Goal: Task Accomplishment & Management: Manage account settings

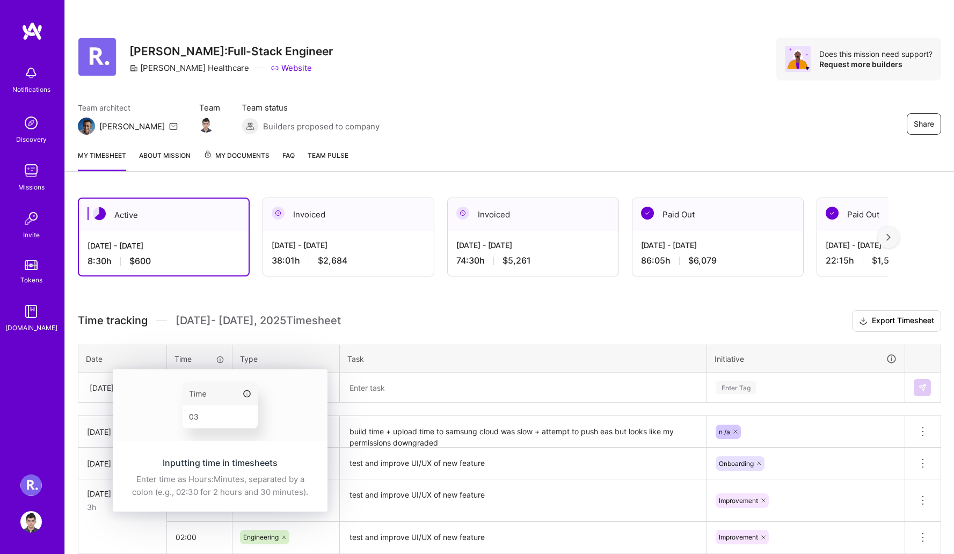
click at [197, 444] on div "Inputting time in timesheets Enter time as Hours:Minutes, separated by a colon …" at bounding box center [220, 478] width 215 height 68
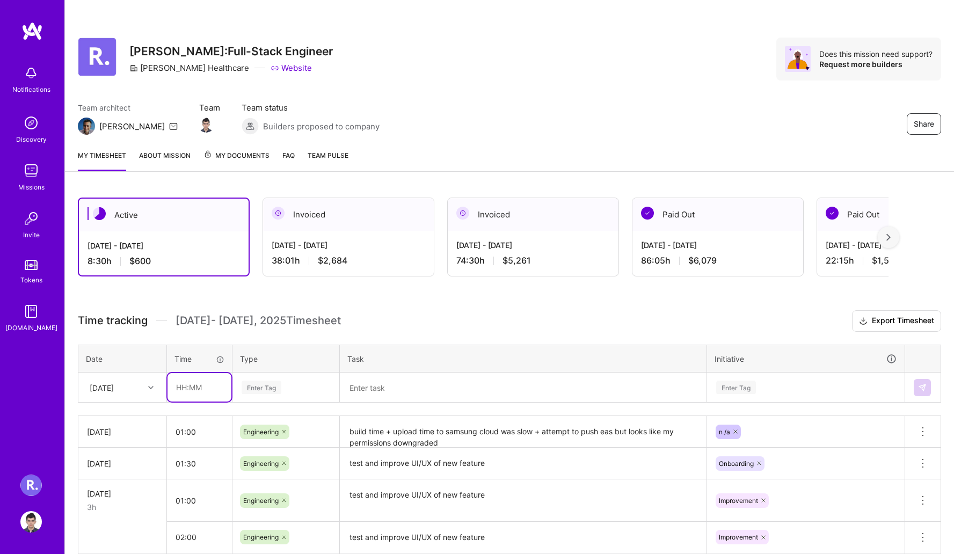
click at [193, 391] on input "text" at bounding box center [200, 387] width 64 height 28
type input "01:00"
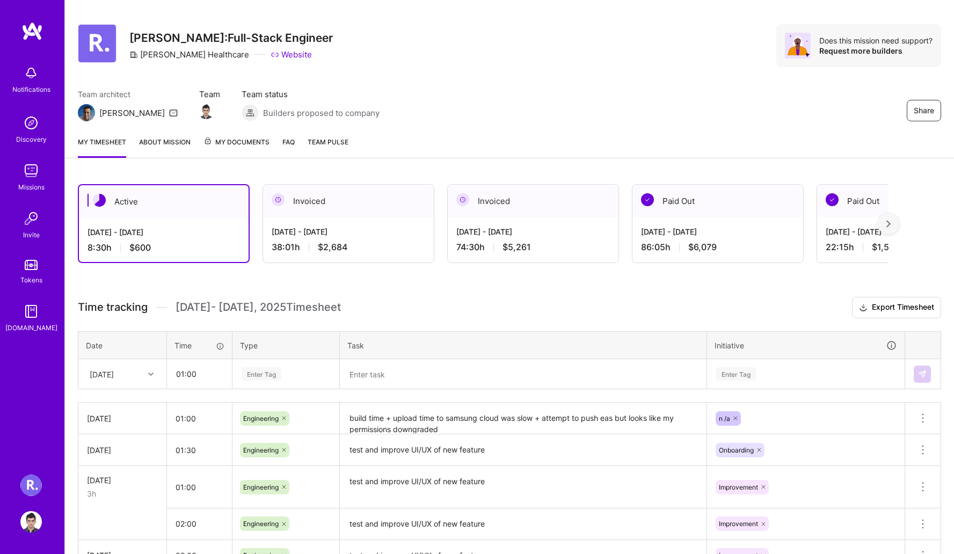
click at [273, 389] on div "Time tracking [DATE] - [DATE] Timesheet Export Timesheet Date Time Type Task In…" at bounding box center [510, 465] width 864 height 336
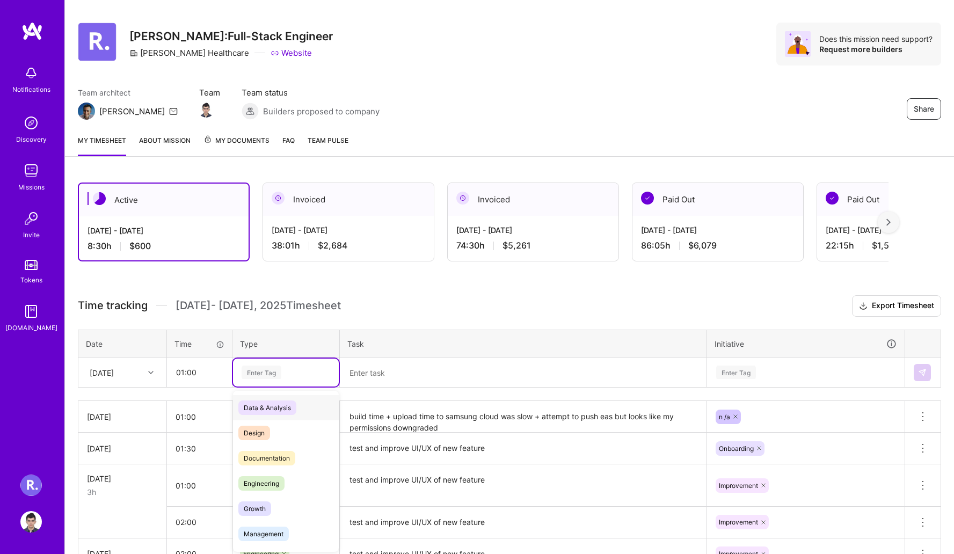
scroll to position [17, 0]
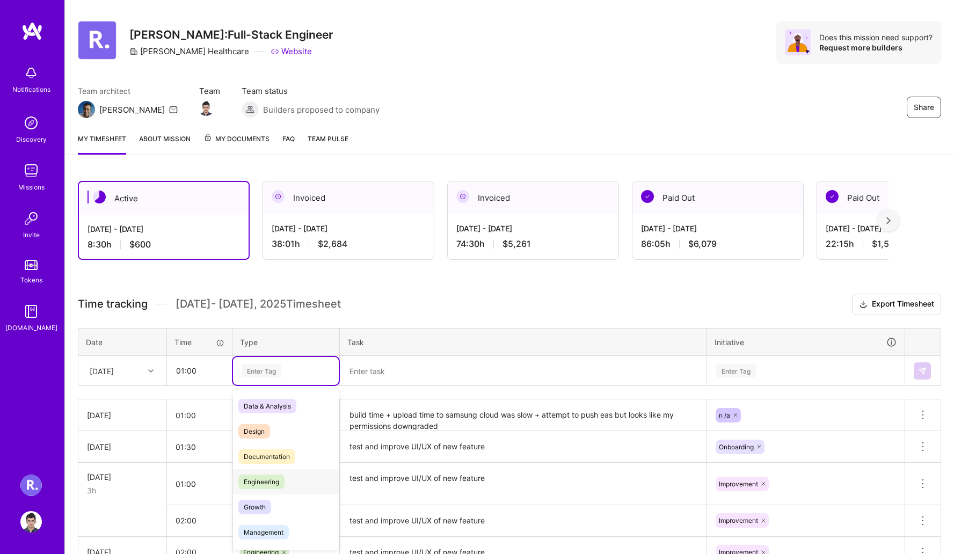
click at [278, 476] on span "Engineering" at bounding box center [261, 482] width 46 height 15
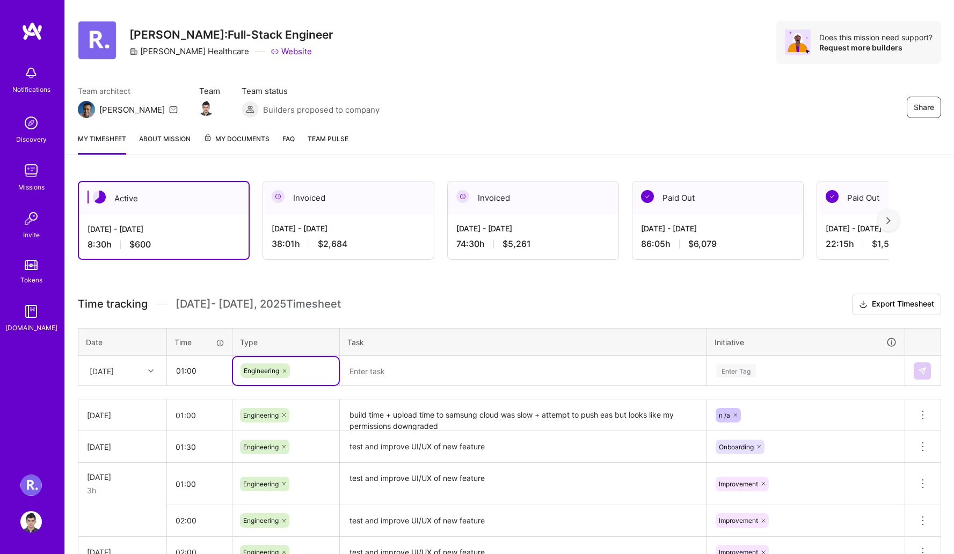
click at [388, 371] on textarea at bounding box center [523, 371] width 365 height 28
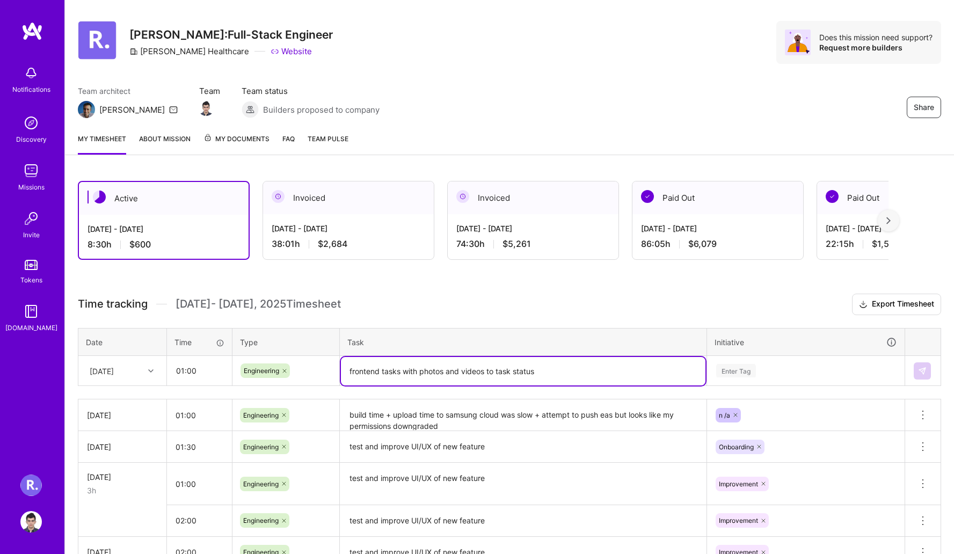
type textarea "frontend tasks with photos and videos to task status"
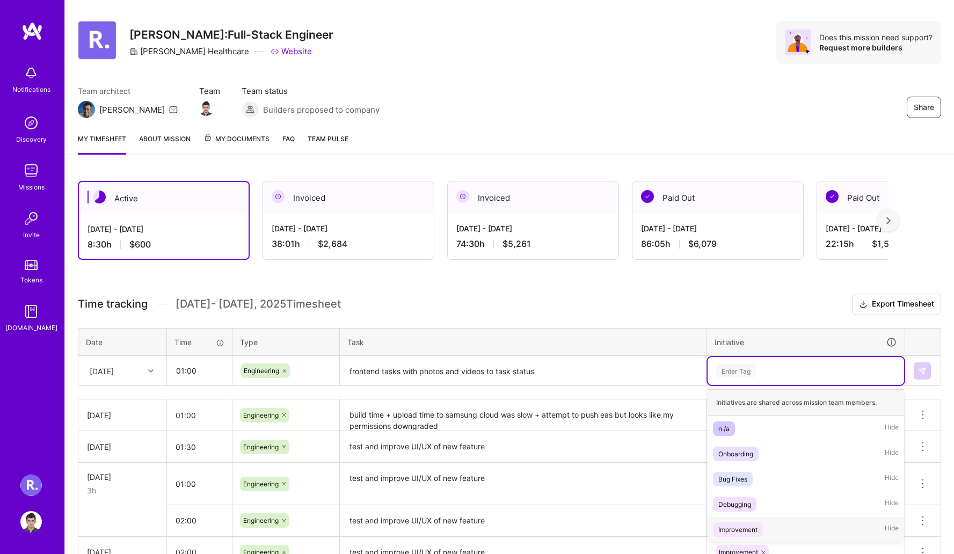
click at [733, 523] on span "Improvement" at bounding box center [738, 530] width 50 height 15
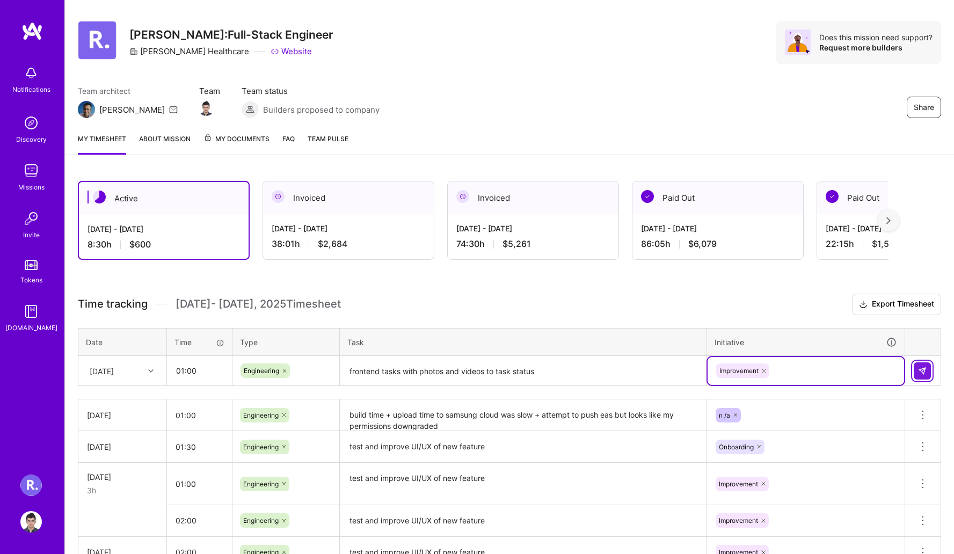
click at [920, 370] on img at bounding box center [922, 371] width 9 height 9
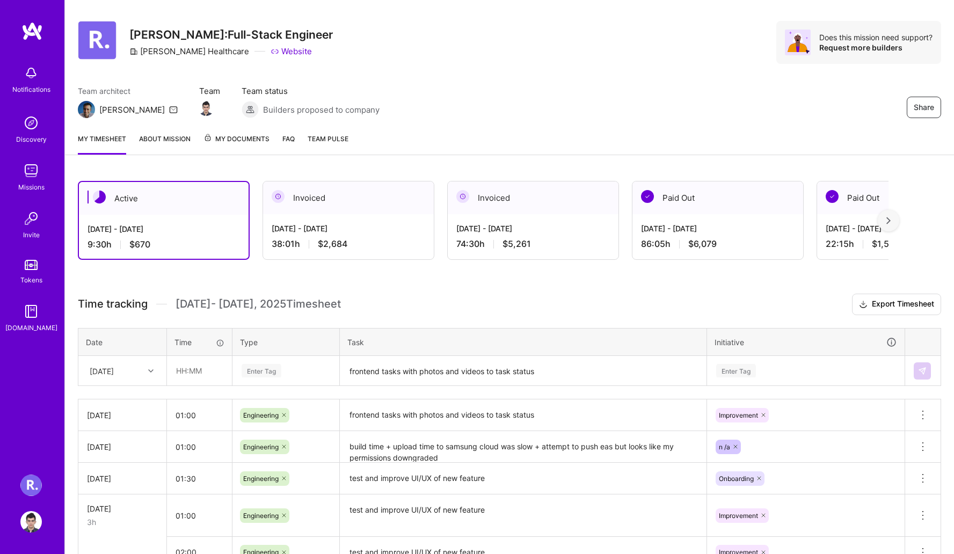
click at [26, 171] on img at bounding box center [30, 170] width 21 height 21
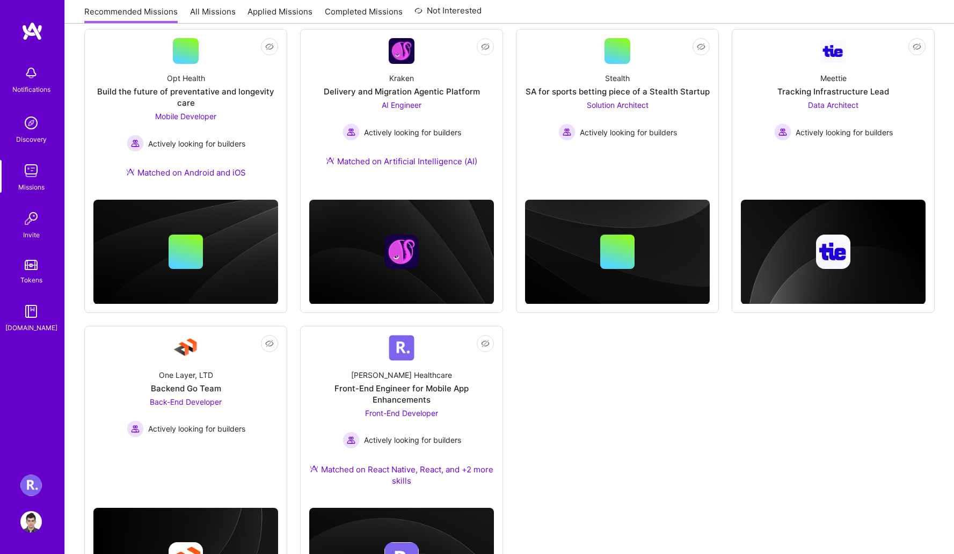
scroll to position [244, 0]
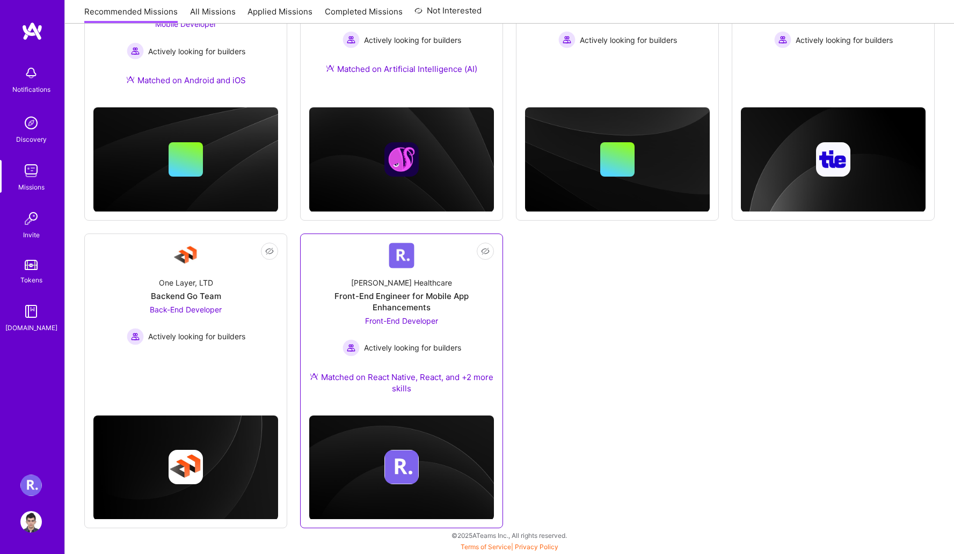
click at [433, 300] on div "Front-End Engineer for Mobile App Enhancements" at bounding box center [401, 302] width 185 height 23
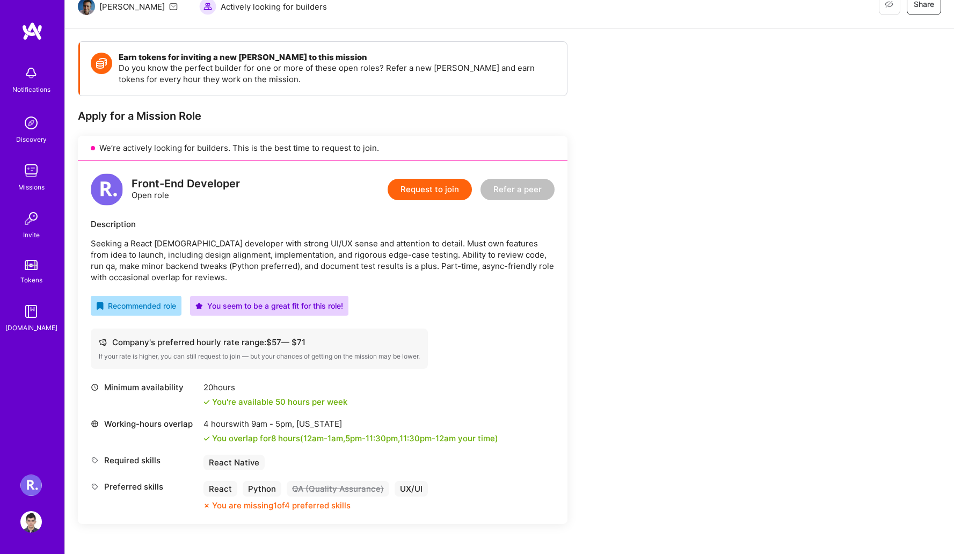
scroll to position [114, 0]
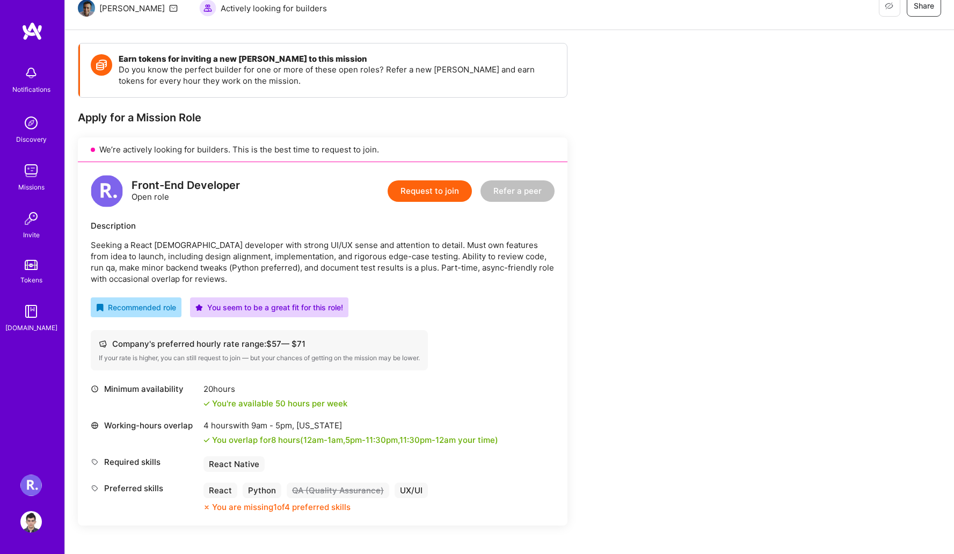
click at [653, 264] on div "Earn tokens for inviting a new [PERSON_NAME] to this mission Do you know the pe…" at bounding box center [400, 439] width 644 height 792
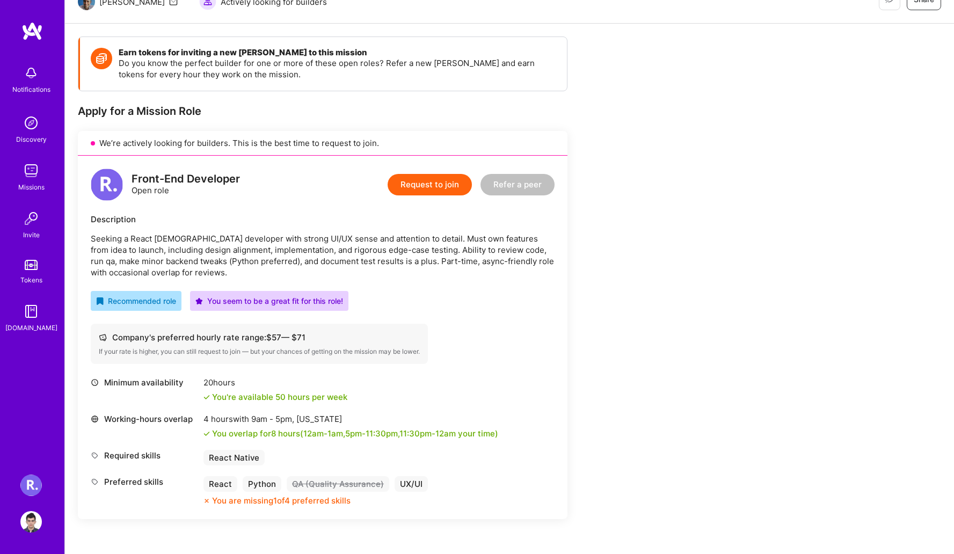
scroll to position [0, 0]
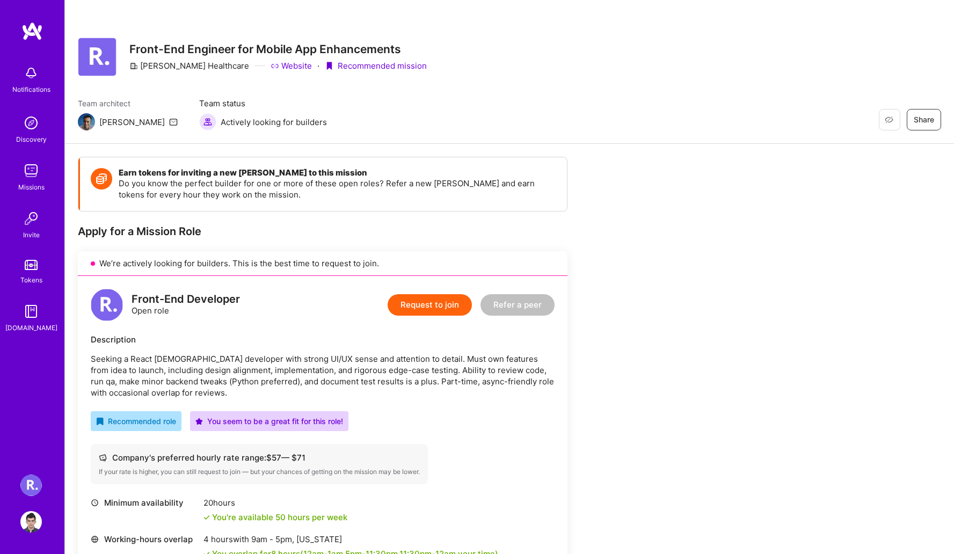
click at [35, 182] on div "Missions" at bounding box center [31, 187] width 26 height 11
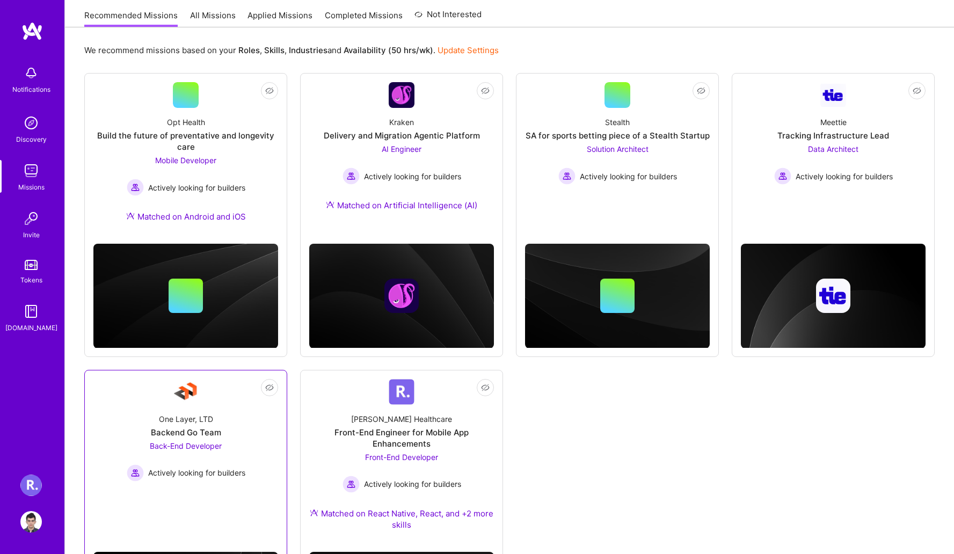
scroll to position [179, 0]
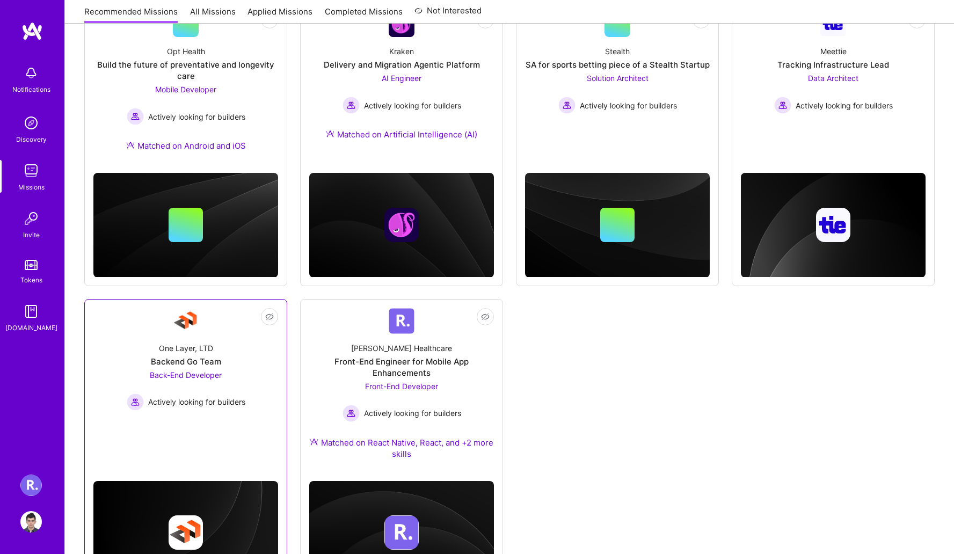
click at [189, 340] on div "One Layer, LTD Backend Go Team Back-End Developer Actively looking for builders" at bounding box center [185, 372] width 185 height 77
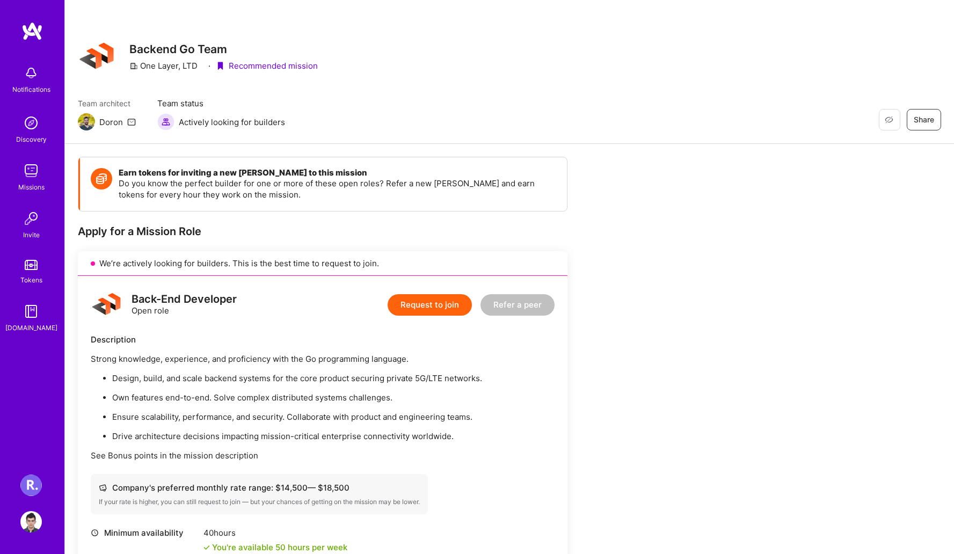
click at [20, 173] on img at bounding box center [30, 170] width 21 height 21
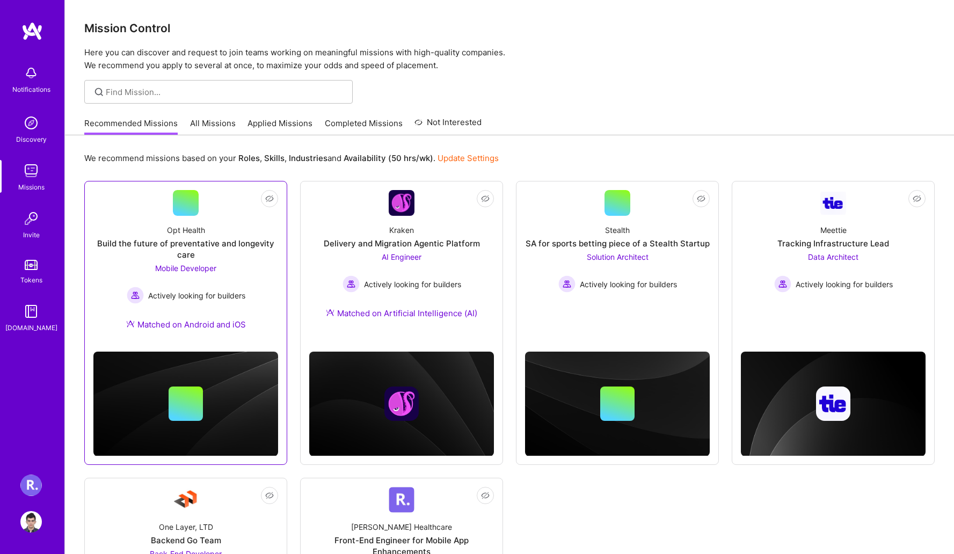
click at [200, 235] on div "Opt Health" at bounding box center [186, 229] width 38 height 11
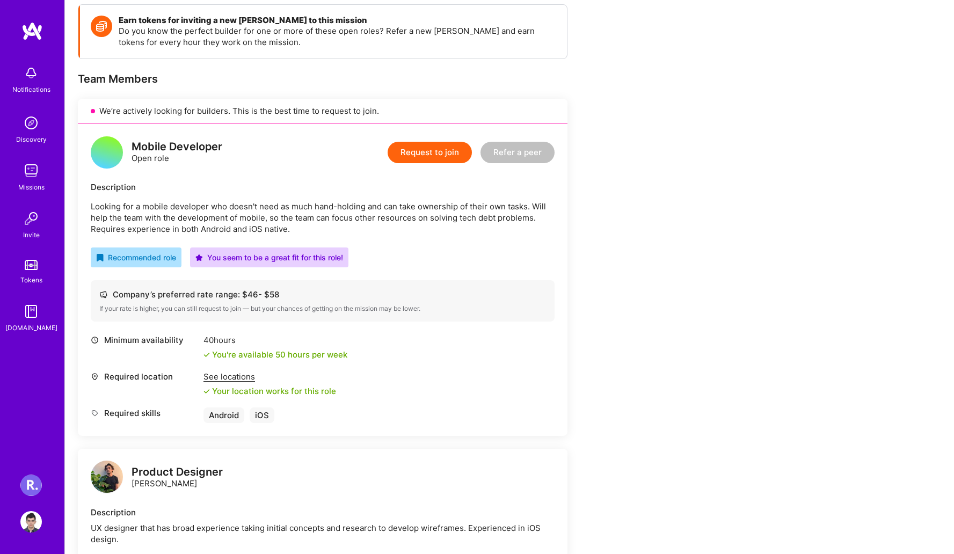
scroll to position [152, 0]
click at [33, 184] on div "Missions" at bounding box center [31, 187] width 26 height 11
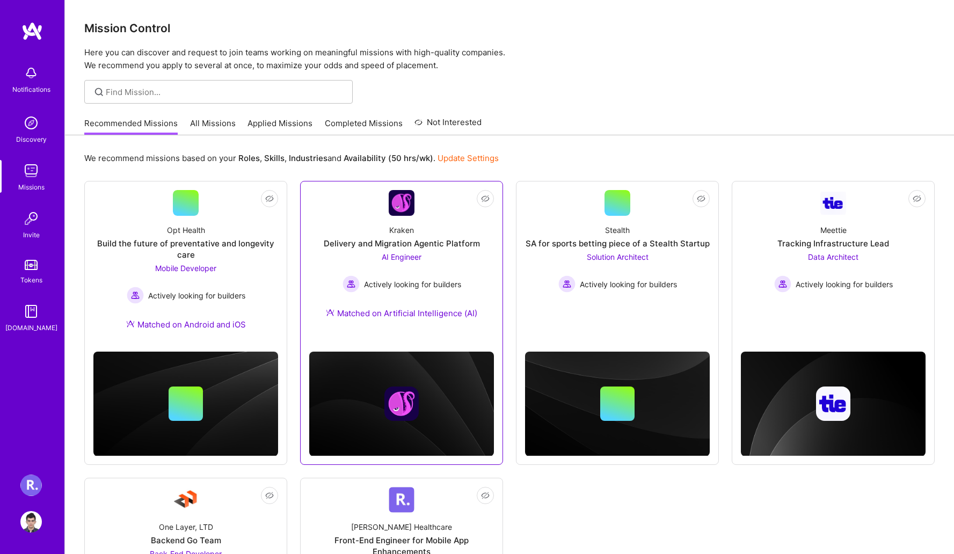
click at [415, 254] on span "AI Engineer" at bounding box center [402, 256] width 40 height 9
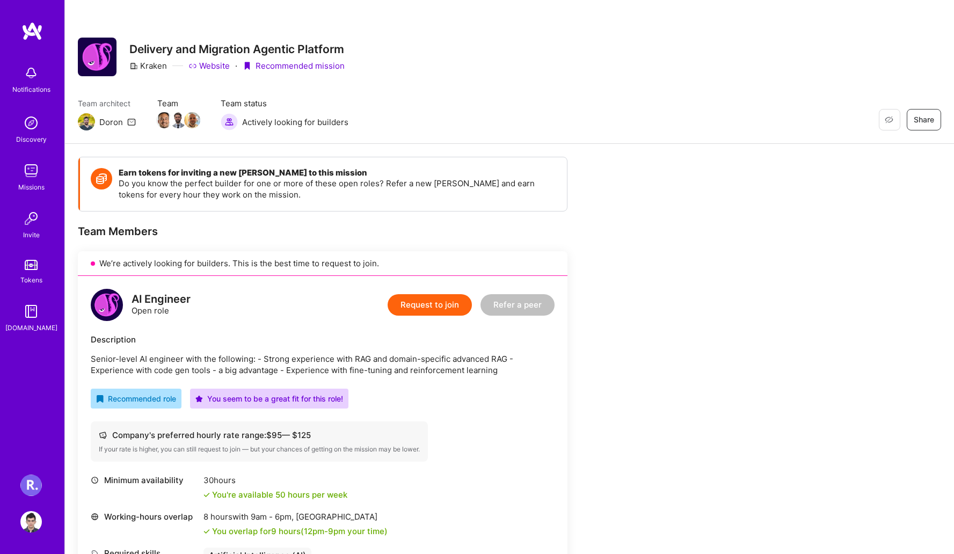
click at [32, 182] on div "Missions" at bounding box center [31, 187] width 26 height 11
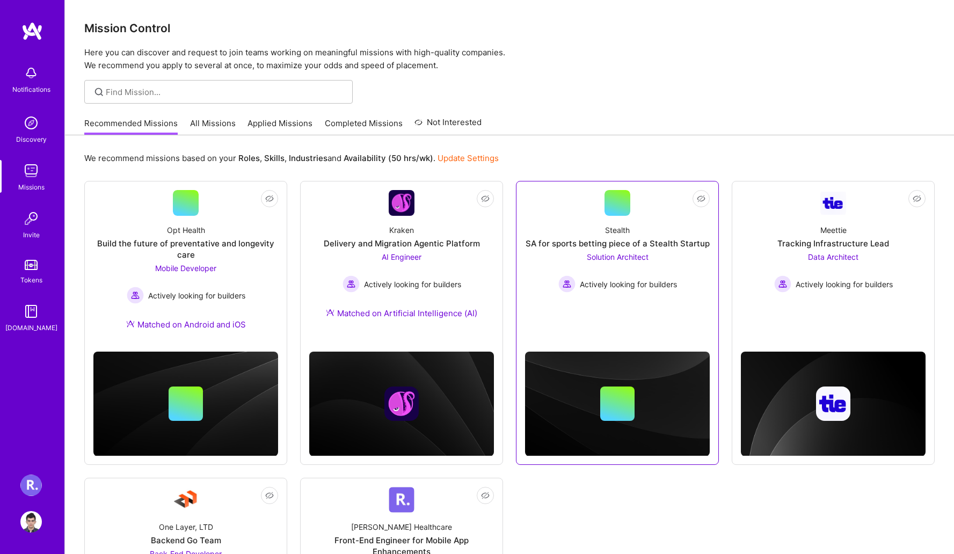
click at [622, 231] on div "Stealth" at bounding box center [617, 229] width 25 height 11
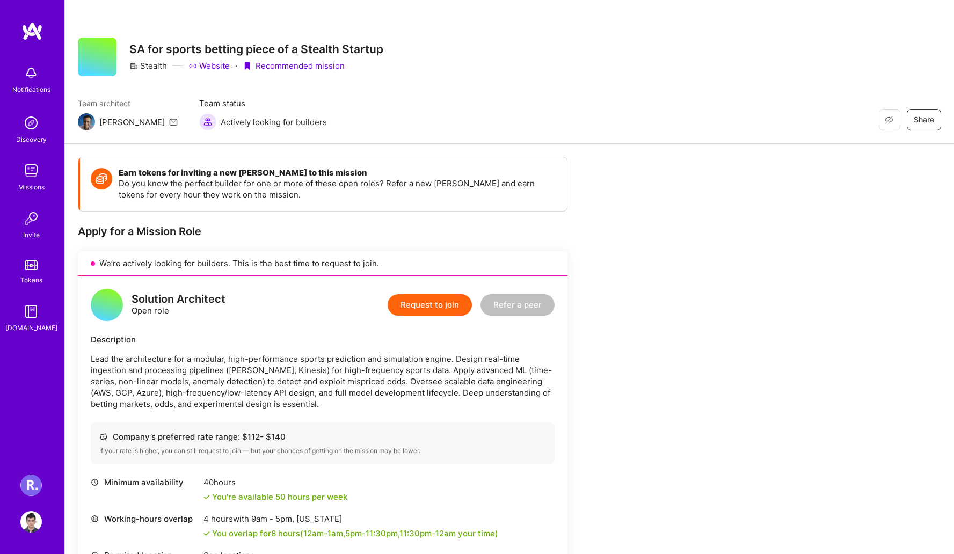
click at [37, 172] on img at bounding box center [30, 170] width 21 height 21
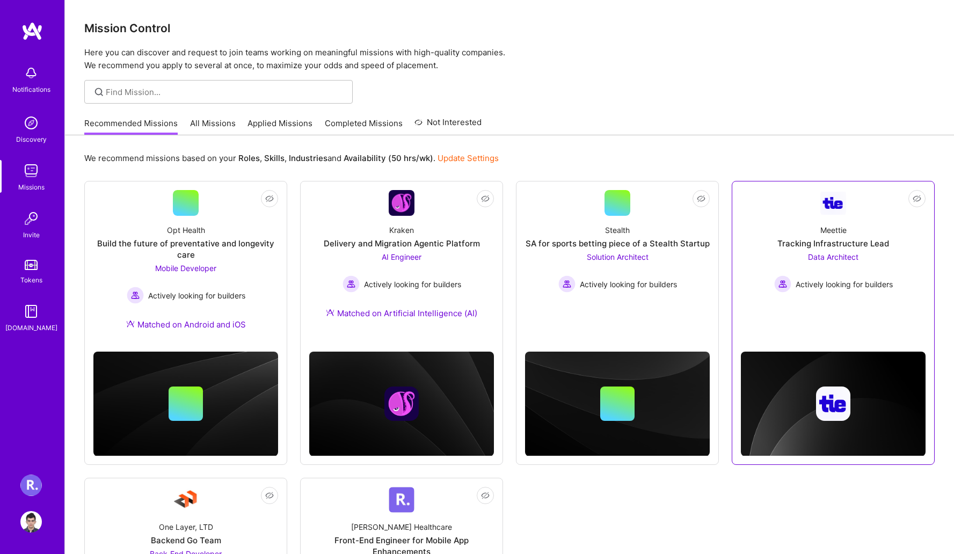
click at [837, 229] on div "Meettie" at bounding box center [834, 229] width 26 height 11
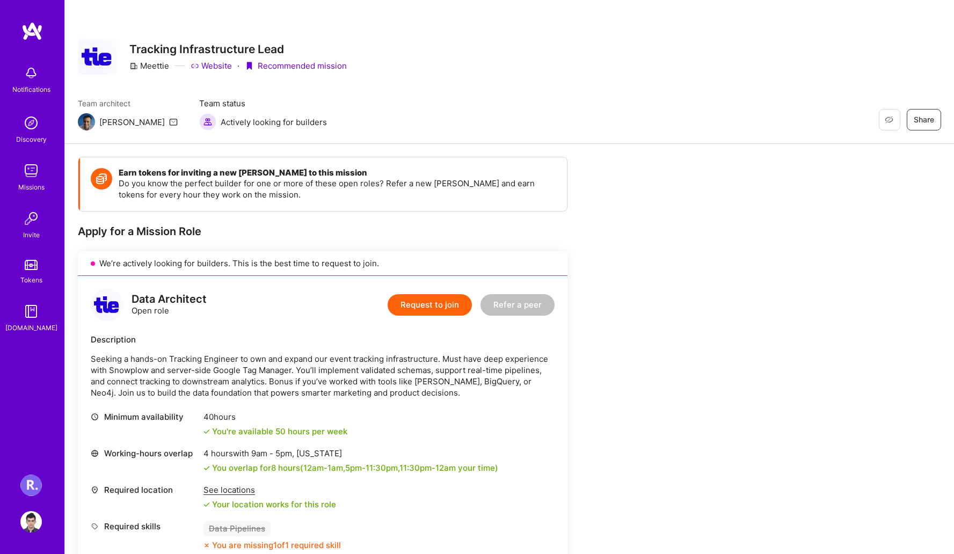
click at [38, 182] on div "Missions" at bounding box center [31, 187] width 26 height 11
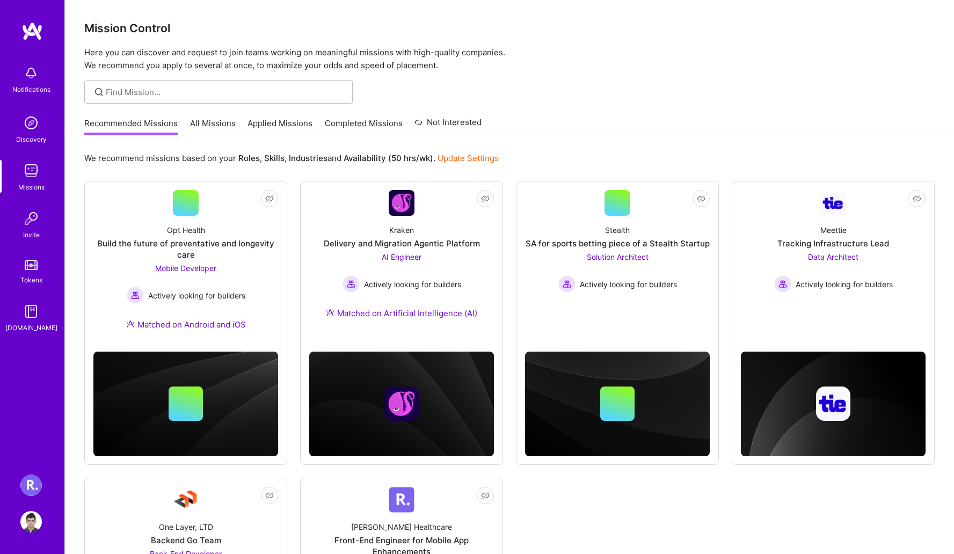
click at [208, 119] on link "All Missions" at bounding box center [213, 127] width 46 height 18
